Goal: Task Accomplishment & Management: Manage account settings

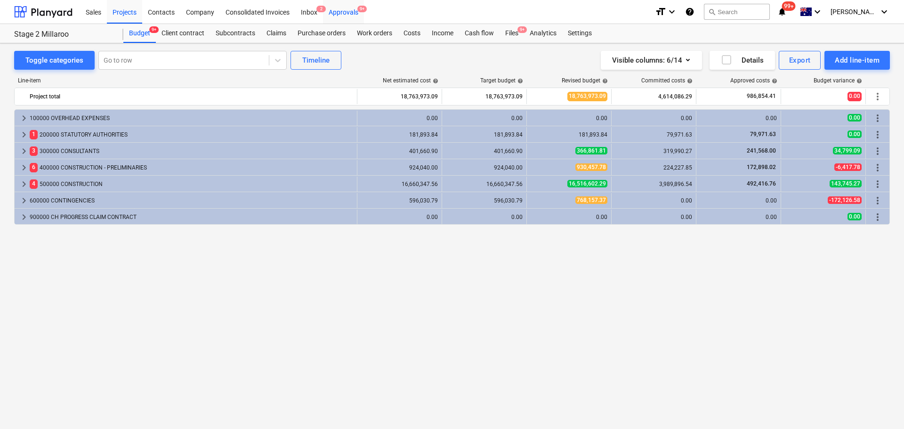
click at [352, 11] on div "Approvals 9+" at bounding box center [343, 12] width 41 height 24
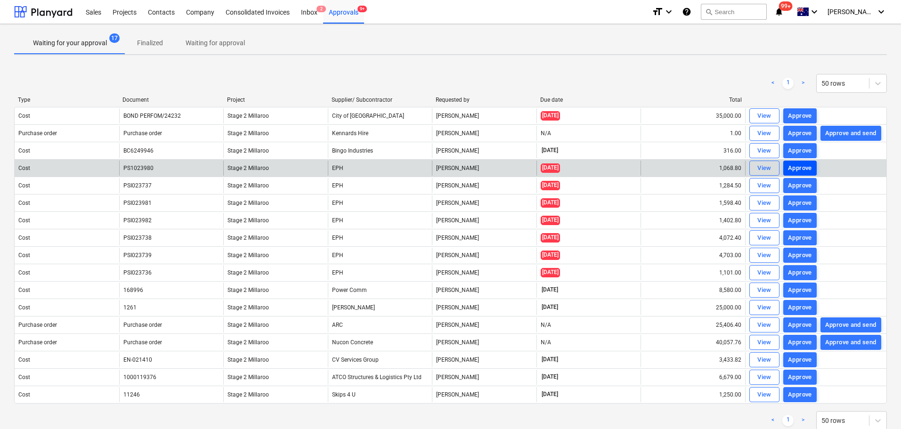
click at [796, 169] on div "Approve" at bounding box center [800, 168] width 24 height 11
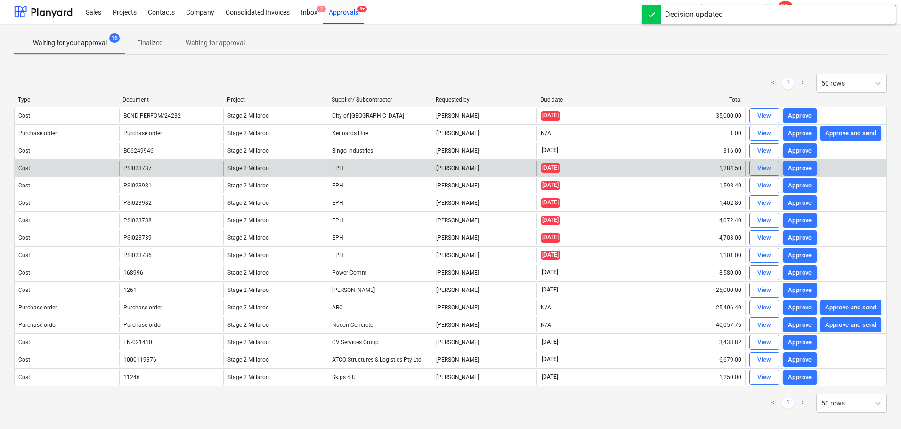
click at [796, 169] on div "Approve" at bounding box center [800, 168] width 24 height 11
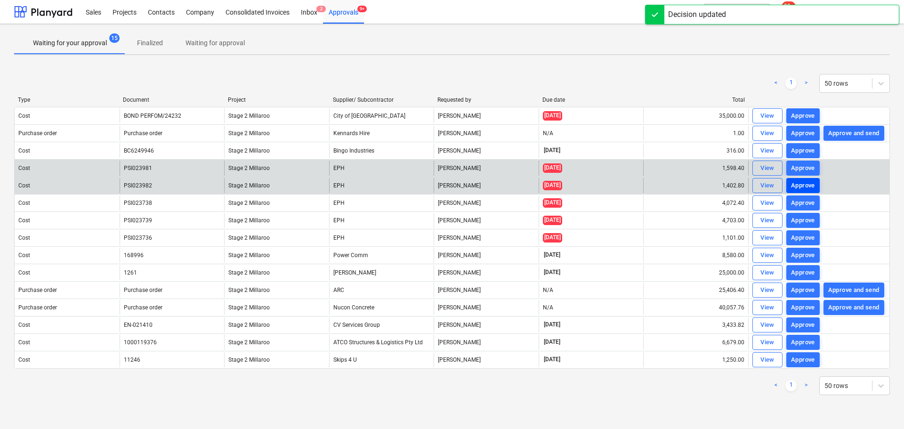
click at [797, 183] on div "Approve" at bounding box center [803, 185] width 24 height 11
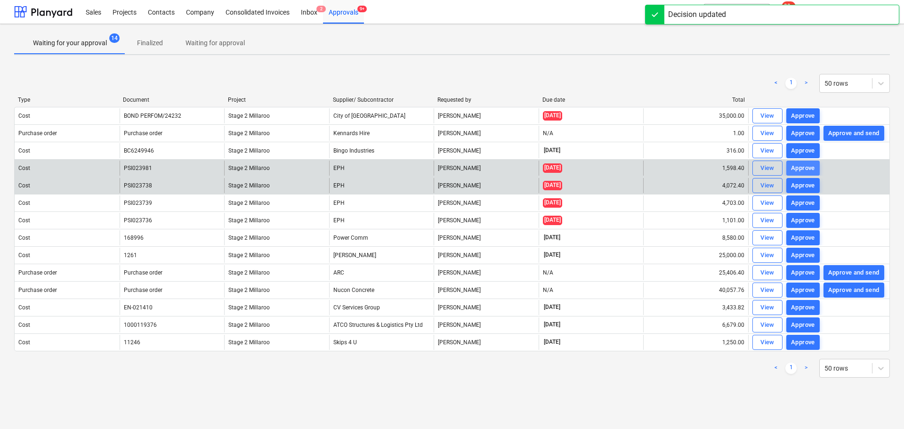
click at [799, 169] on div "Approve" at bounding box center [803, 168] width 24 height 11
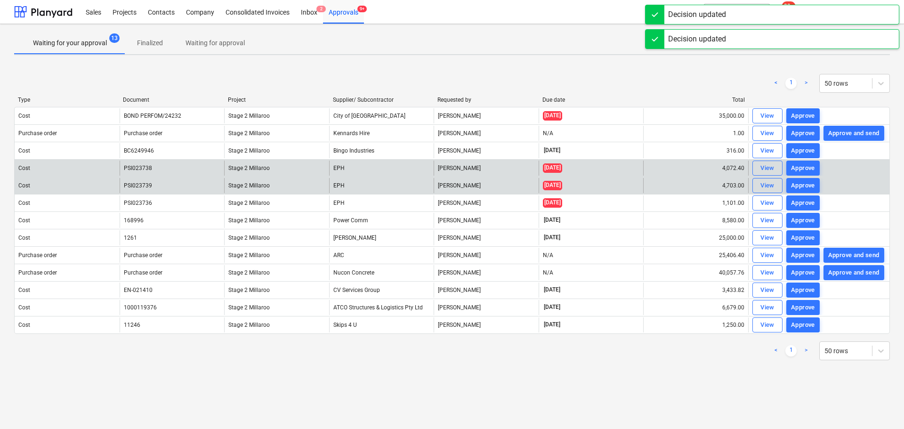
click at [799, 169] on div "Approve" at bounding box center [803, 168] width 24 height 11
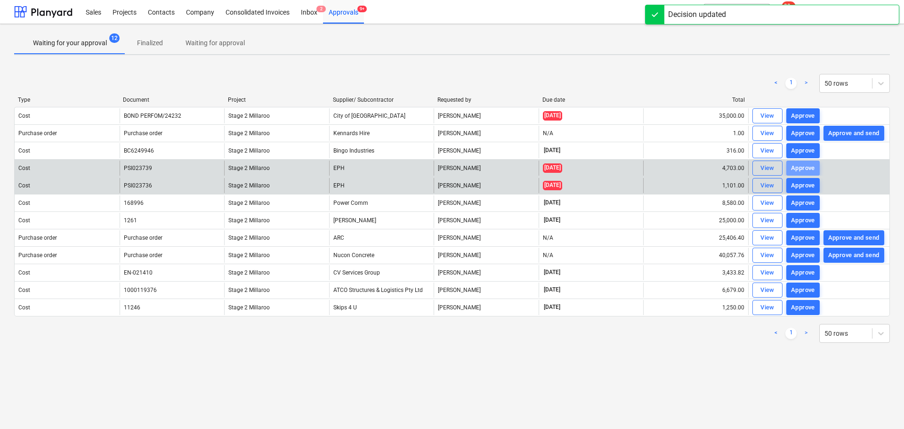
click at [799, 169] on div "Approve" at bounding box center [803, 168] width 24 height 11
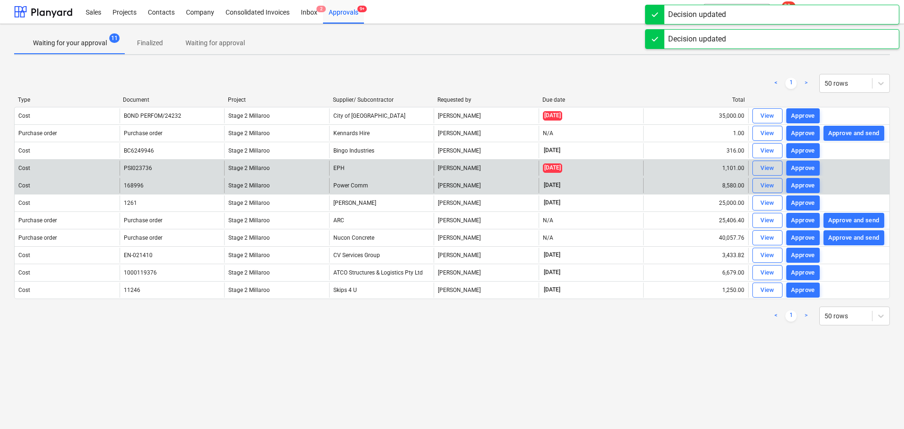
click at [799, 169] on div "Approve" at bounding box center [803, 168] width 24 height 11
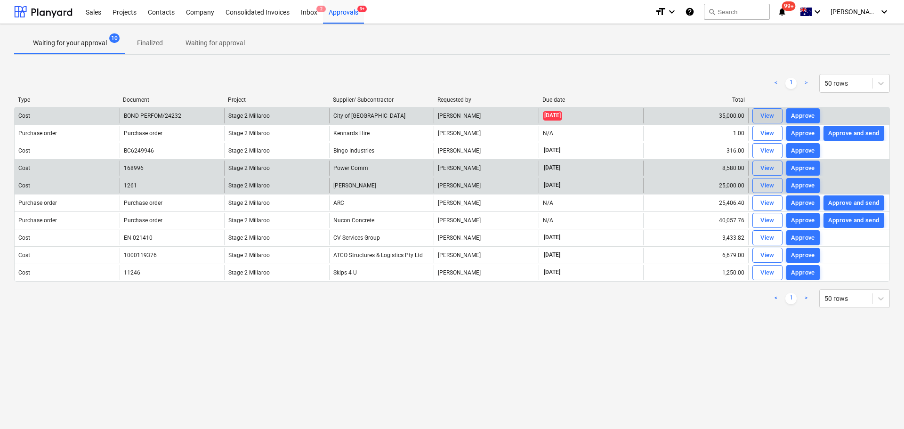
click at [761, 113] on div "View" at bounding box center [767, 116] width 14 height 11
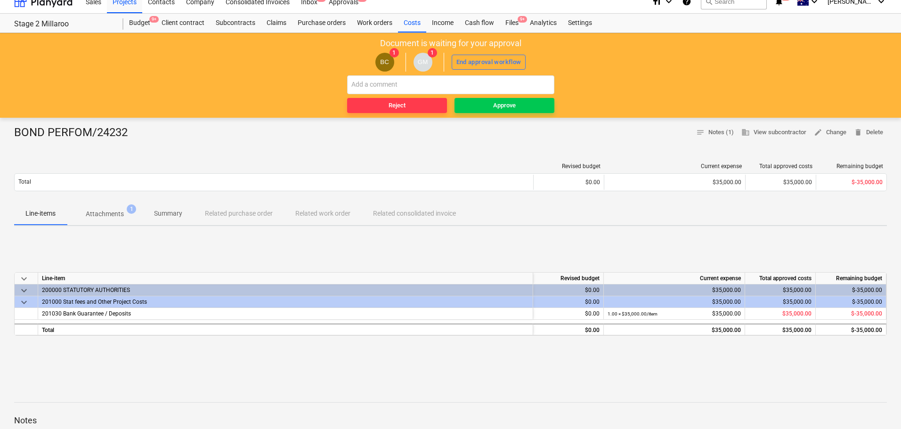
scroll to position [28, 0]
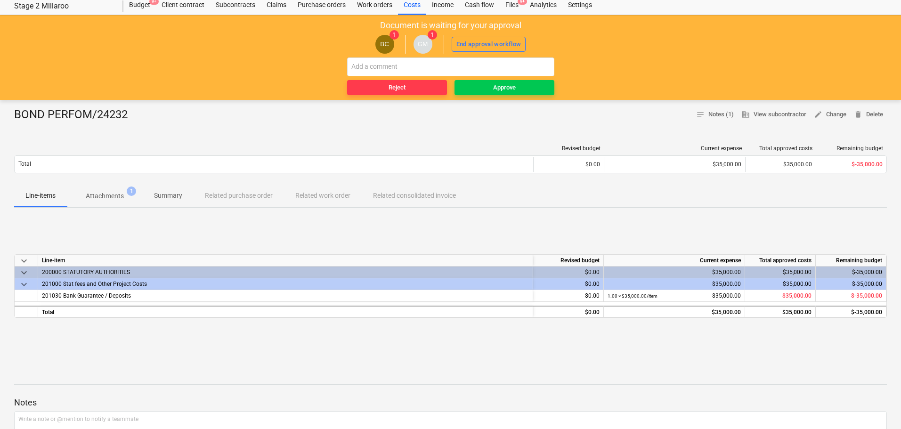
click at [119, 194] on p "Attachments" at bounding box center [105, 196] width 38 height 10
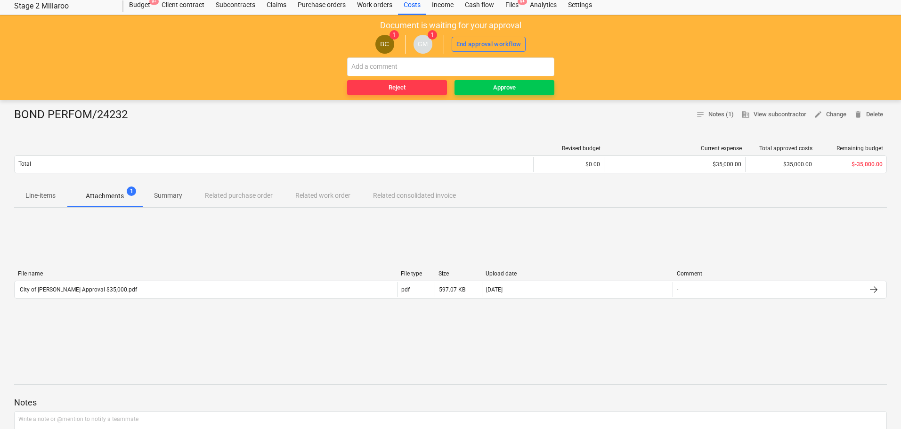
scroll to position [32, 0]
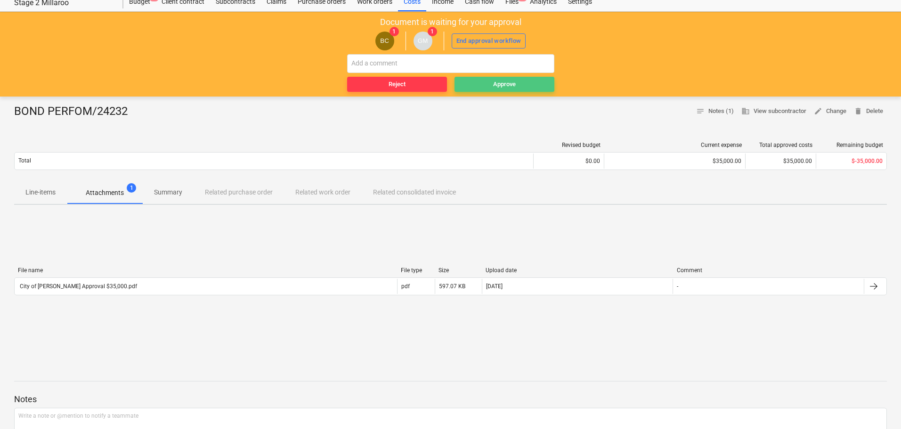
click at [486, 84] on span "Approve" at bounding box center [504, 84] width 92 height 11
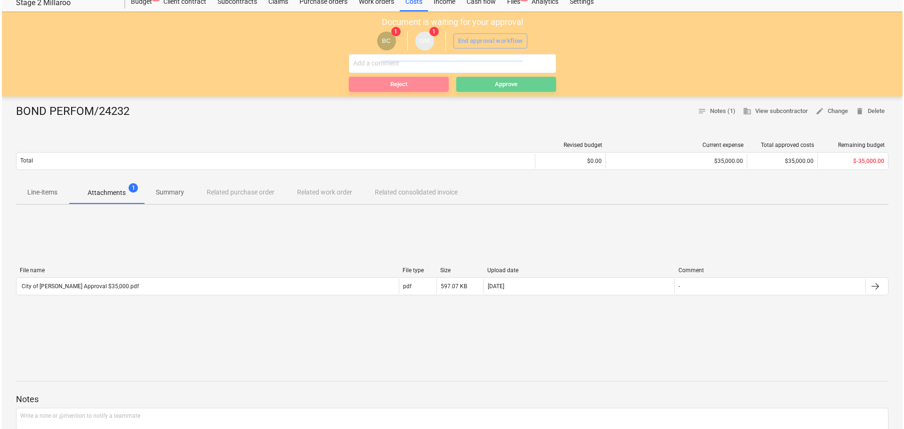
scroll to position [0, 0]
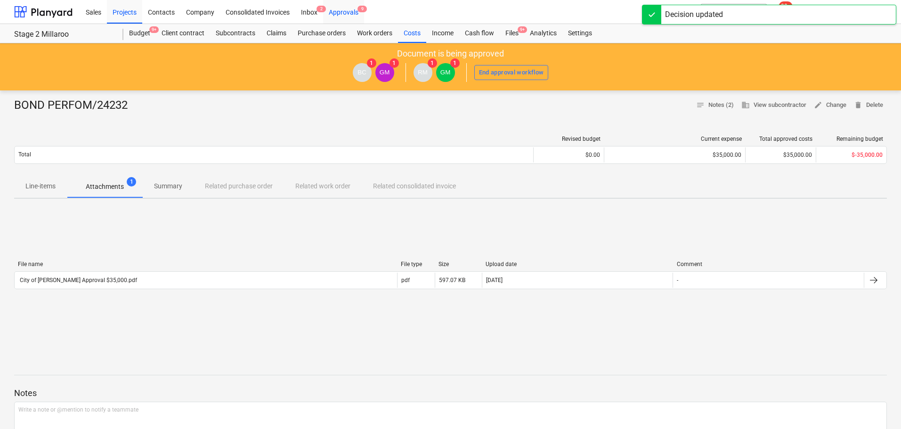
click at [348, 12] on div "Approvals 9" at bounding box center [343, 12] width 41 height 24
